Goal: Find contact information: Find contact information

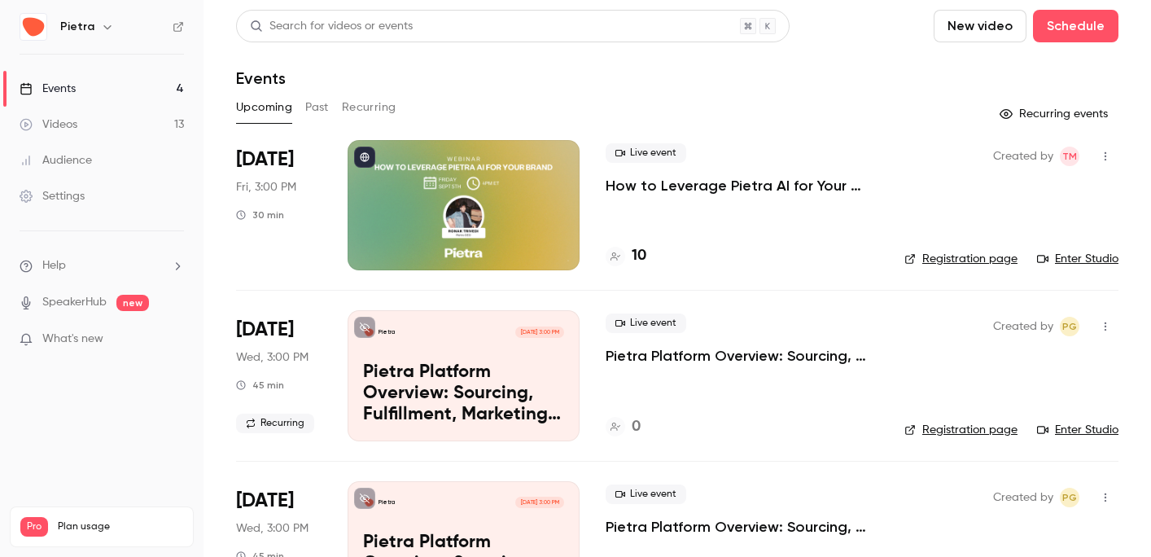
click at [957, 257] on link "Registration page" at bounding box center [961, 259] width 113 height 16
click at [978, 173] on div "Created by TM Registration page Enter Studio" at bounding box center [1012, 205] width 214 height 130
click at [634, 250] on h4 "10" at bounding box center [639, 256] width 15 height 22
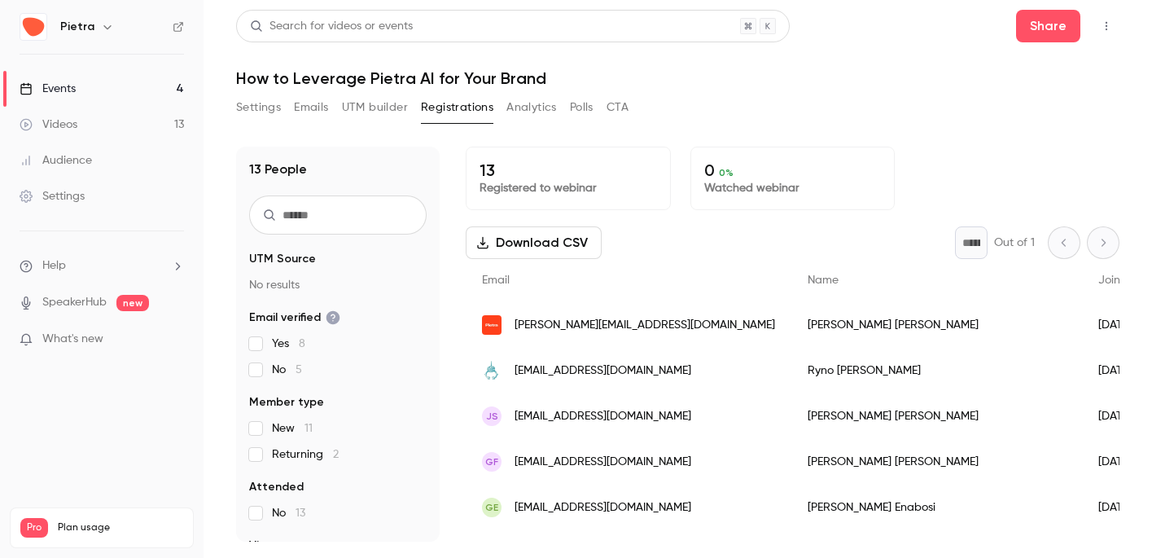
click at [539, 177] on p "13" at bounding box center [569, 170] width 178 height 20
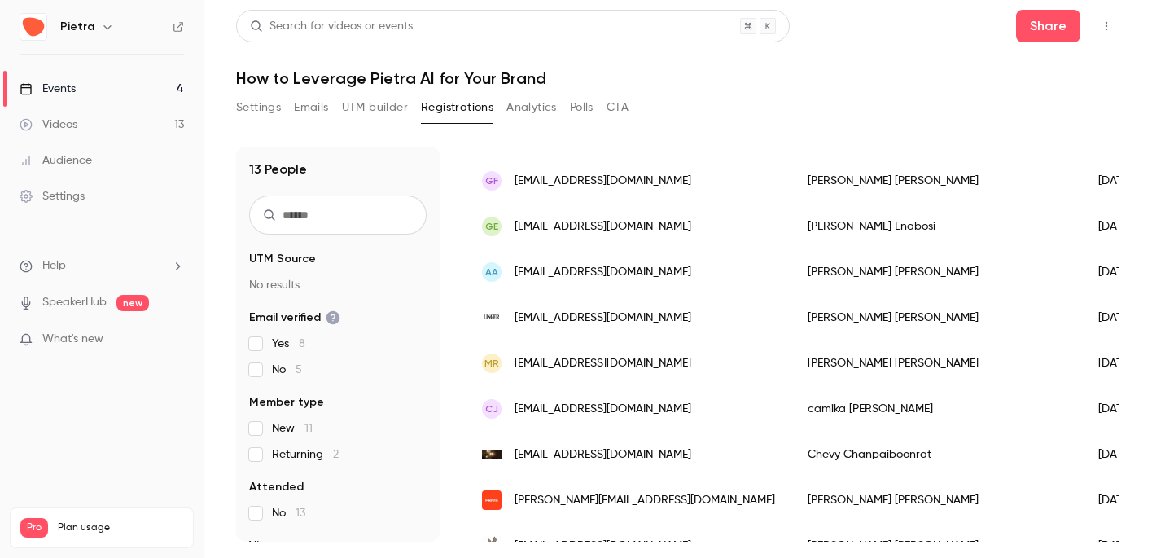
scroll to position [353, 0]
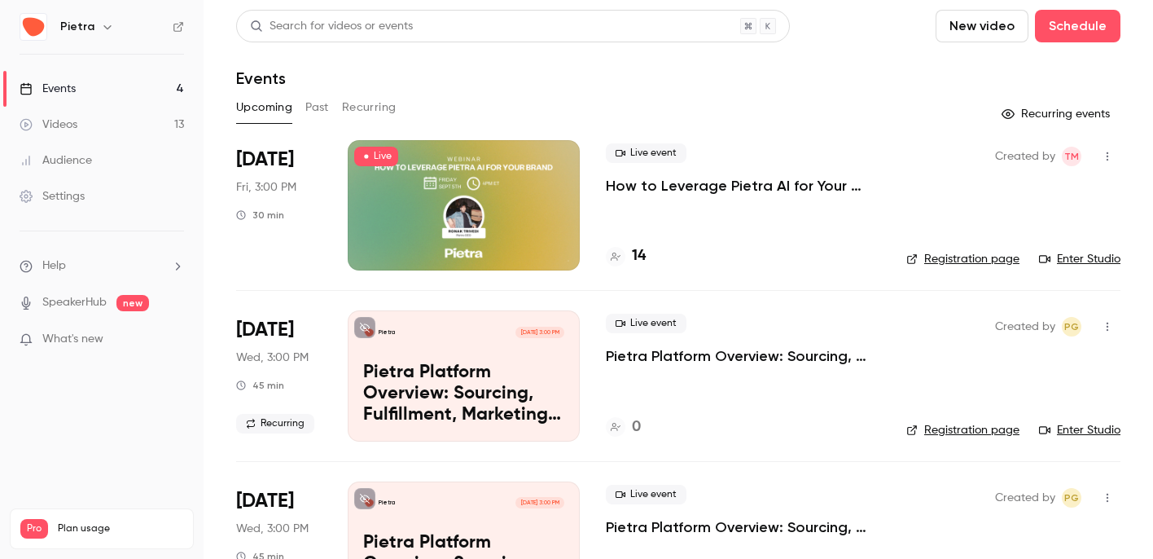
click at [665, 186] on p "How to Leverage Pietra AI for Your Brand" at bounding box center [743, 186] width 274 height 20
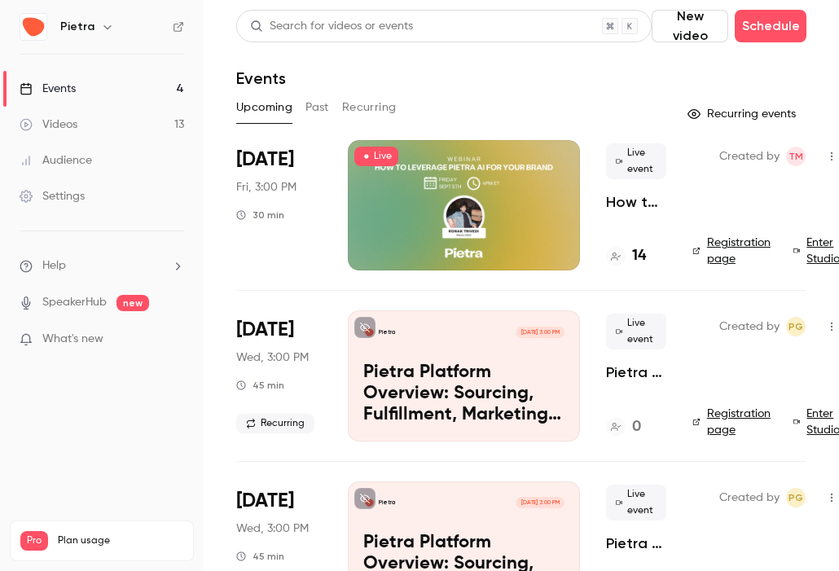
click at [629, 258] on div "14" at bounding box center [626, 256] width 40 height 22
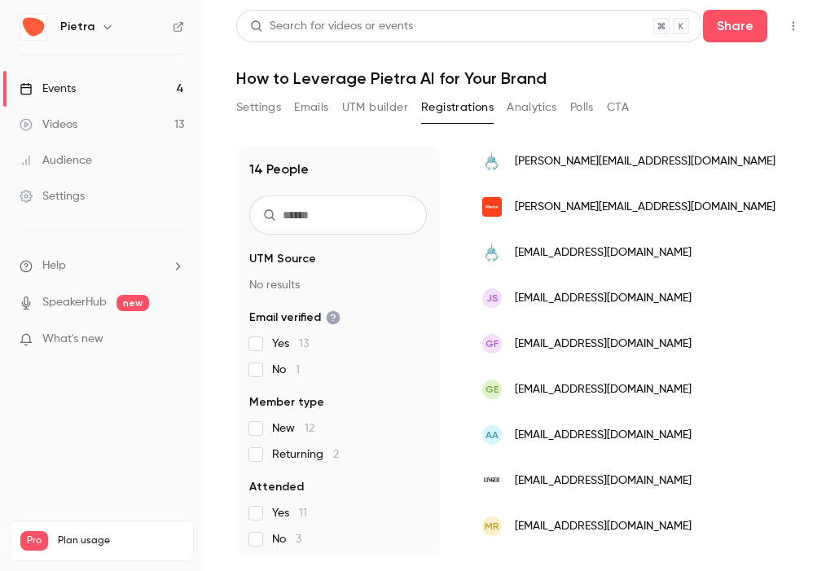
scroll to position [339, 0]
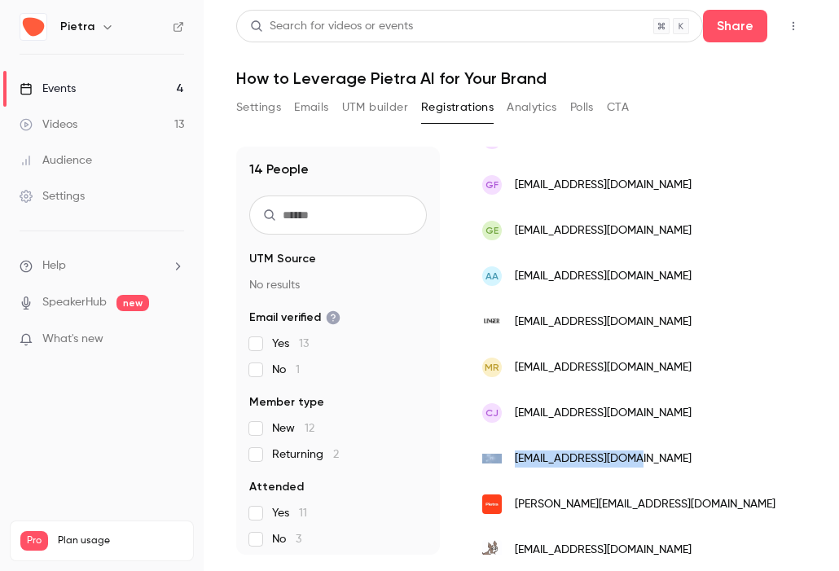
copy div "[EMAIL_ADDRESS][DOMAIN_NAME]"
drag, startPoint x: 668, startPoint y: 453, endPoint x: 504, endPoint y: 455, distance: 163.7
click at [504, 455] on div "chevy@buddydesign.co" at bounding box center [629, 459] width 326 height 46
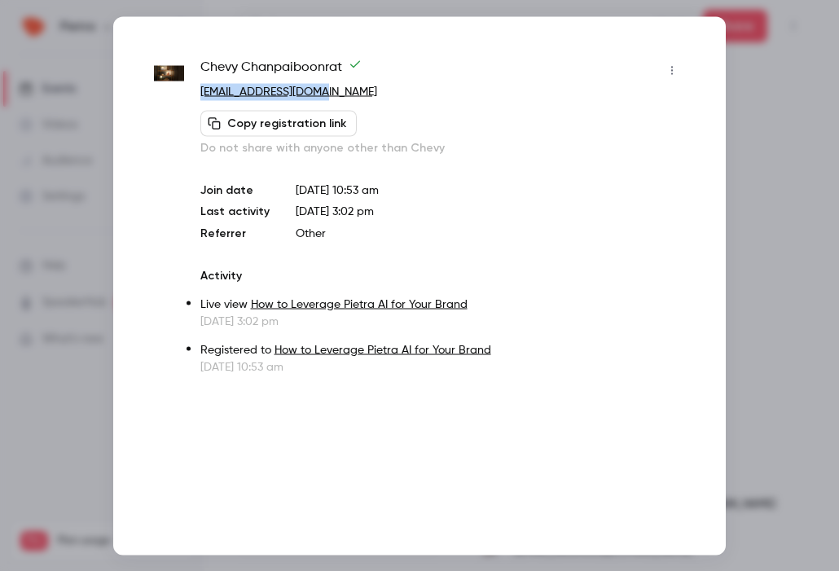
drag, startPoint x: 338, startPoint y: 92, endPoint x: 198, endPoint y: 91, distance: 140.1
click at [198, 91] on div "Chevy Chanpaiboonrat chevy@buddydesign.co Copy registration link Do not share w…" at bounding box center [419, 216] width 531 height 318
copy link "chevy@buddydesign.co"
click at [429, 127] on div "Copy registration link Do not share with anyone other than Chevy" at bounding box center [442, 133] width 484 height 46
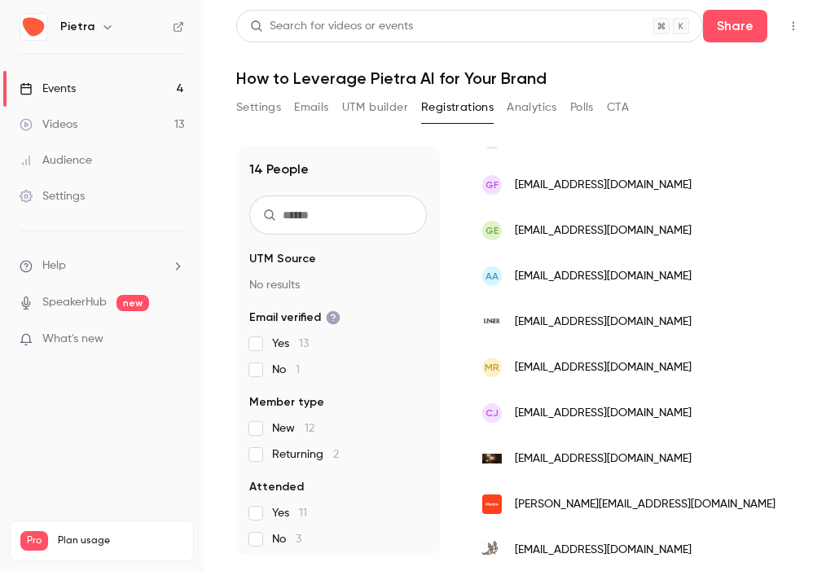
click at [248, 99] on button "Settings" at bounding box center [258, 107] width 45 height 26
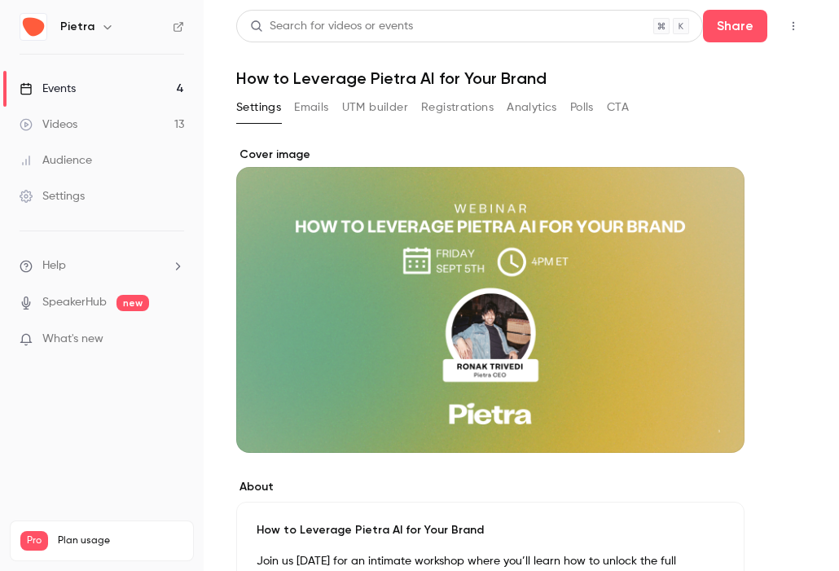
scroll to position [4, 0]
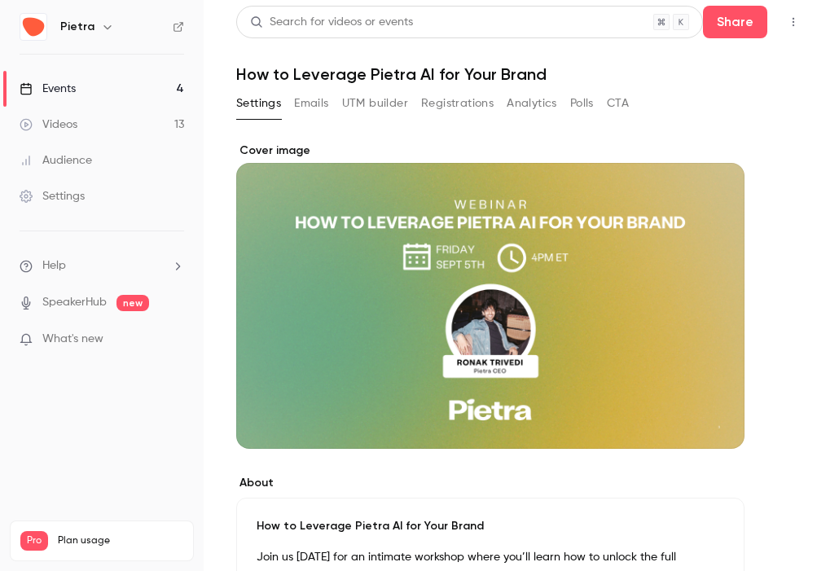
click at [796, 25] on icon "button" at bounding box center [793, 21] width 13 height 11
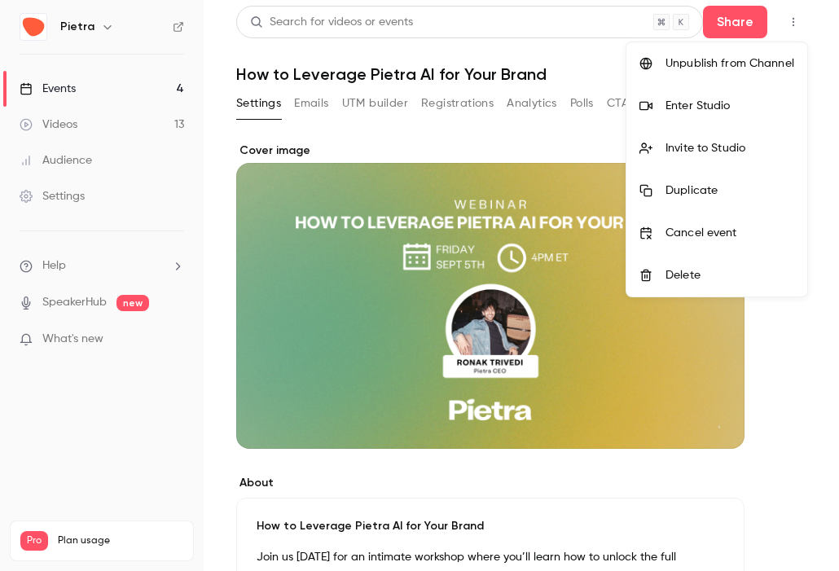
click at [688, 90] on li "Enter Studio" at bounding box center [716, 106] width 181 height 42
